Goal: Task Accomplishment & Management: Manage account settings

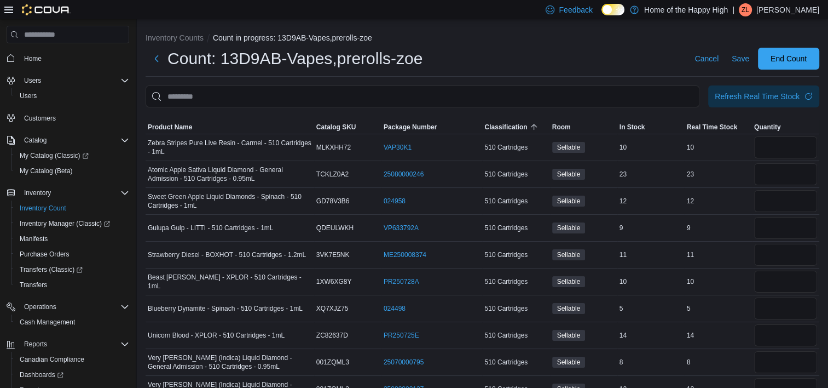
click at [665, 118] on div at bounding box center [483, 113] width 674 height 13
click at [164, 59] on button "Next" at bounding box center [157, 58] width 22 height 22
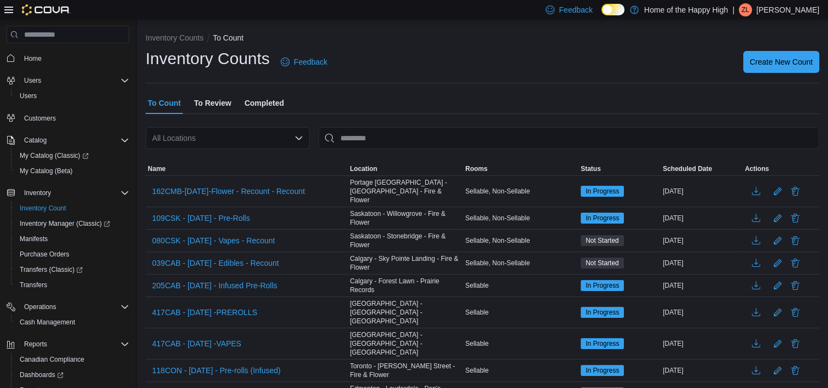
scroll to position [55, 0]
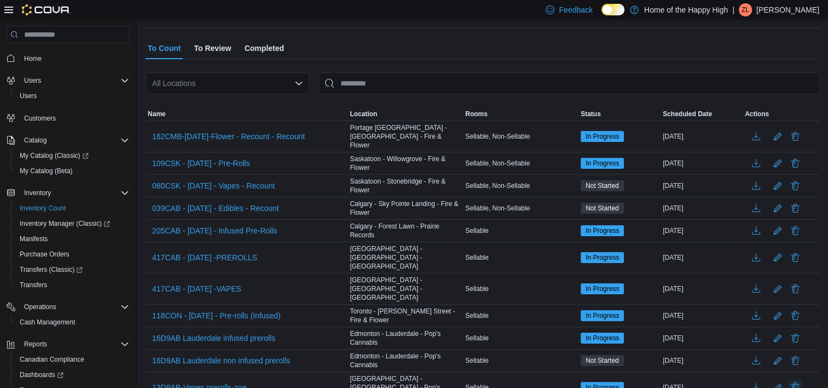
click at [801, 380] on button "Delete" at bounding box center [795, 386] width 13 height 13
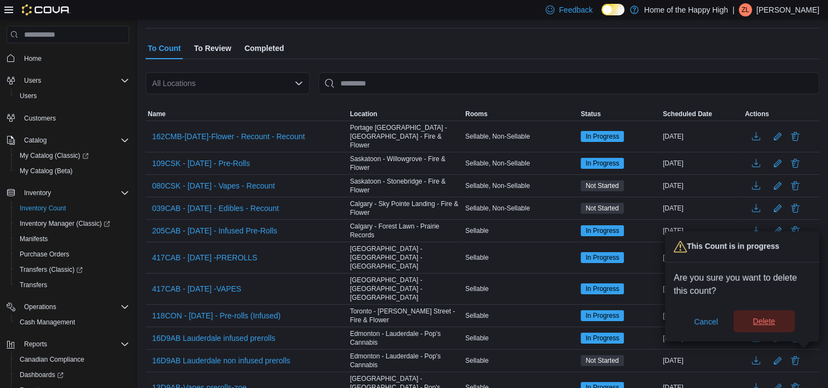
click at [750, 317] on span "Delete" at bounding box center [764, 321] width 48 height 22
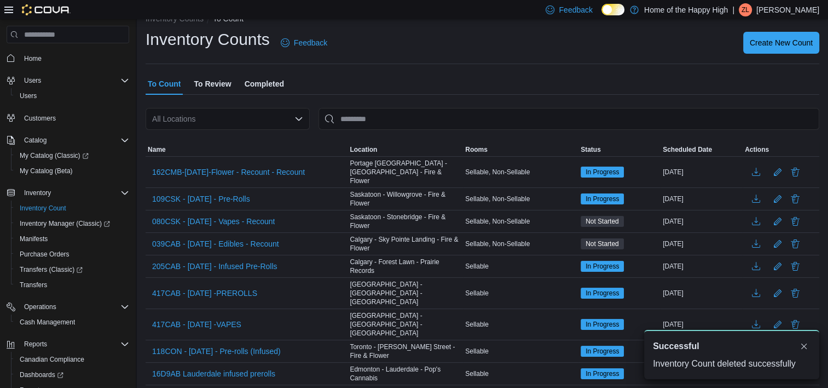
scroll to position [0, 0]
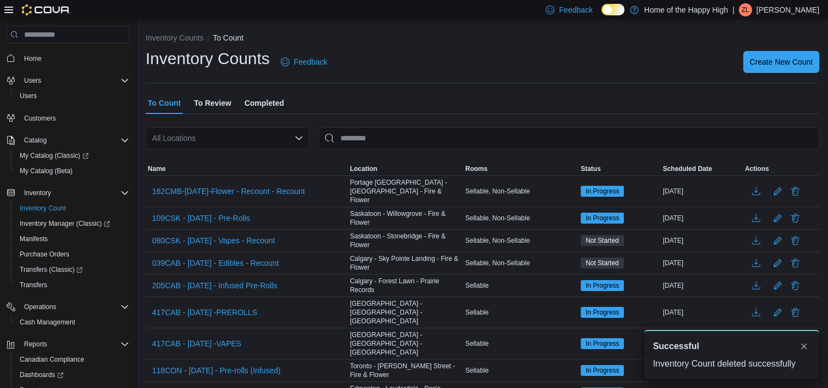
click at [780, 10] on div "| ZL [PERSON_NAME]" at bounding box center [776, 9] width 87 height 13
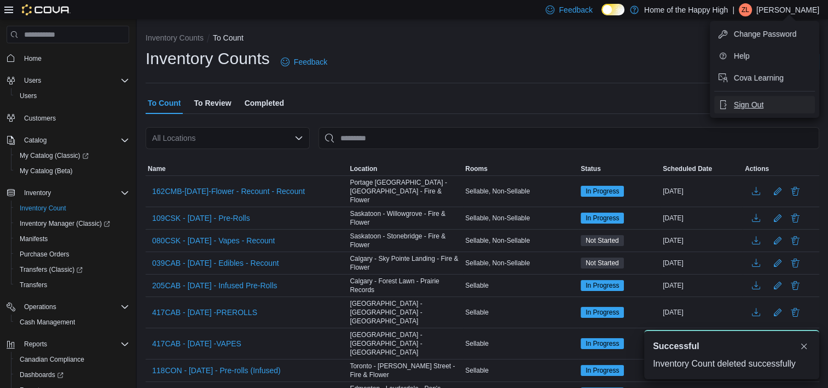
click at [745, 107] on span "Sign Out" at bounding box center [749, 104] width 30 height 11
